Goal: Find specific page/section: Find specific page/section

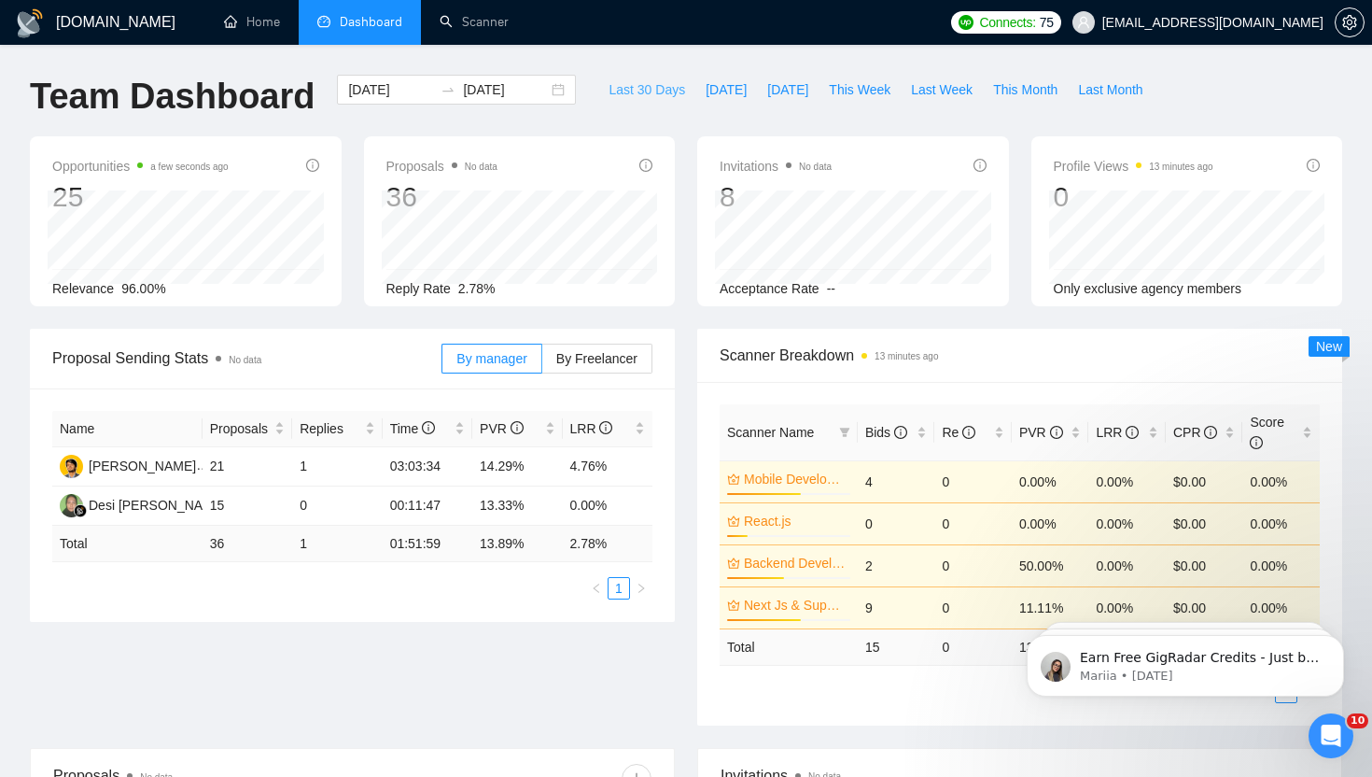
click at [646, 85] on span "Last 30 Days" at bounding box center [647, 89] width 77 height 21
type input "[DATE]"
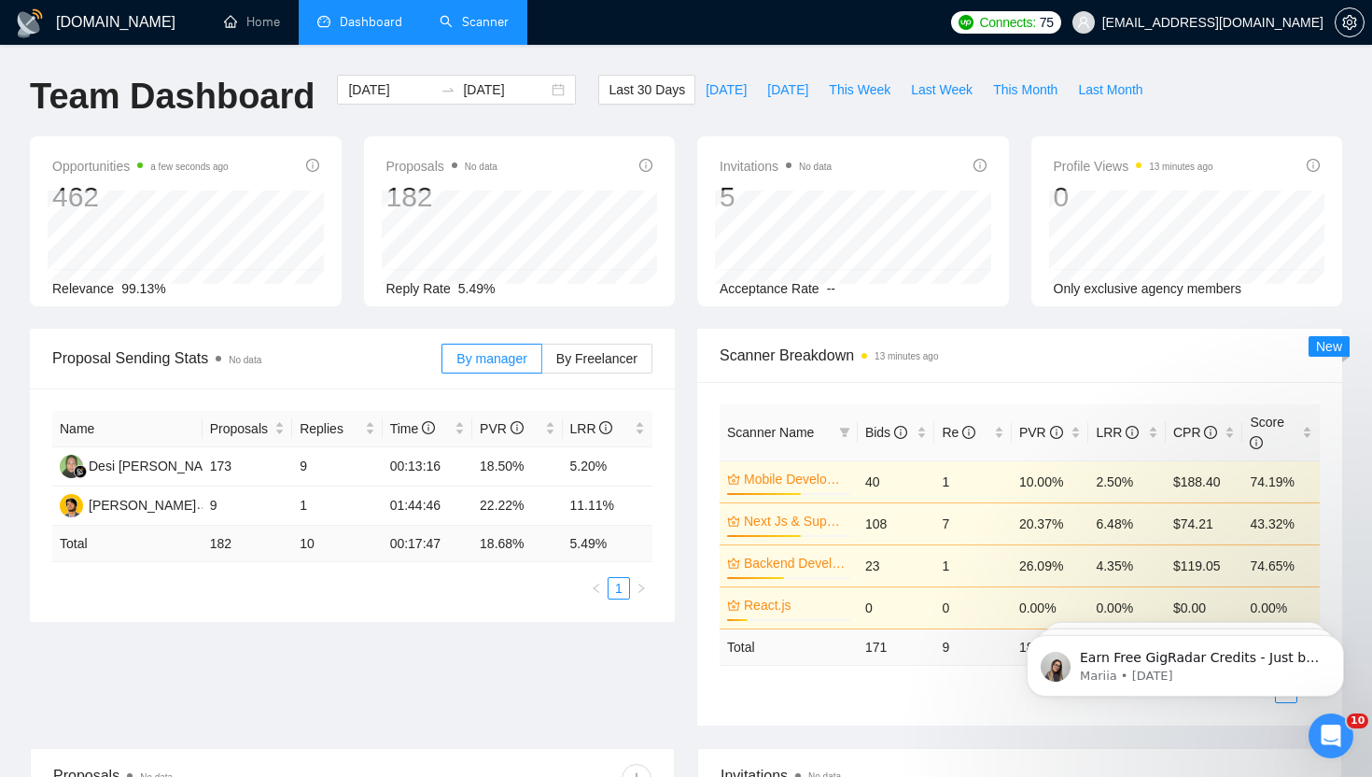
scroll to position [1, 0]
click at [498, 29] on link "Scanner" at bounding box center [474, 22] width 69 height 16
